Goal: Task Accomplishment & Management: Use online tool/utility

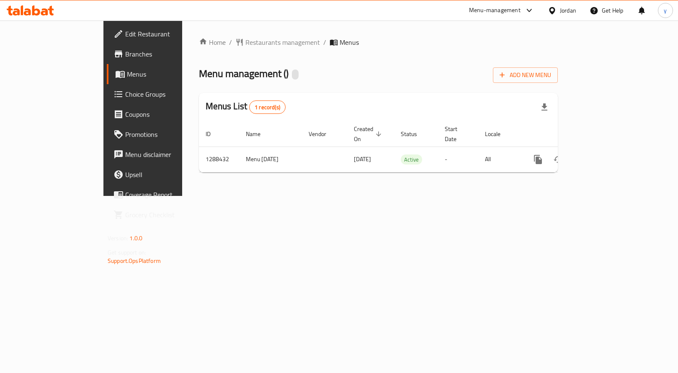
click at [125, 98] on span "Choice Groups" at bounding box center [167, 94] width 85 height 10
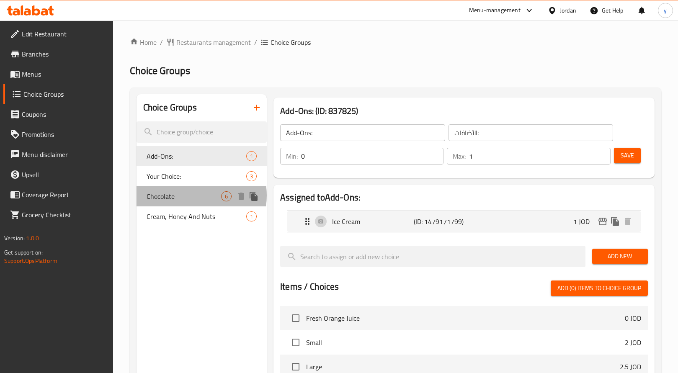
click at [187, 196] on span "Chocolate" at bounding box center [184, 196] width 75 height 10
type input "Chocolate"
type input "شوكلت"
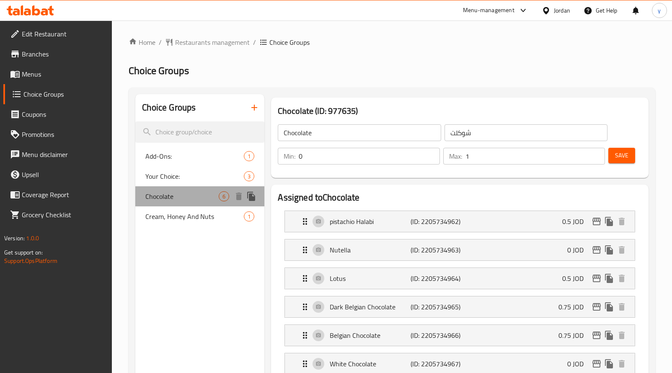
click at [187, 196] on span "Chocolate" at bounding box center [181, 196] width 73 height 10
click at [40, 10] on icon at bounding box center [30, 10] width 47 height 10
